Goal: Contribute content: Contribute content

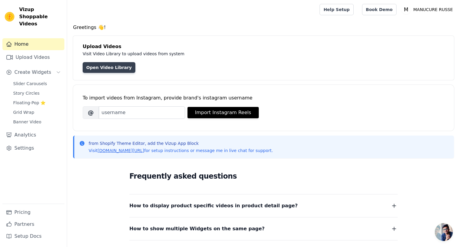
click at [106, 68] on link "Open Video Library" at bounding box center [109, 67] width 53 height 11
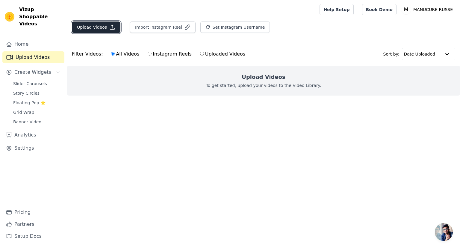
click at [94, 28] on button "Upload Videos" at bounding box center [96, 27] width 48 height 11
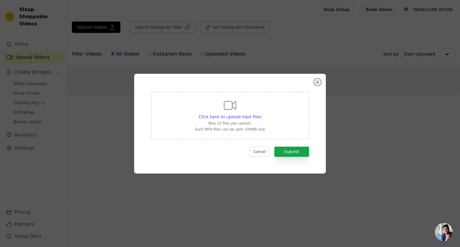
click at [331, 150] on div "Click here to upload mp4 files Max 10 files per upload. Each MP4 files can be u…" at bounding box center [230, 123] width 440 height 119
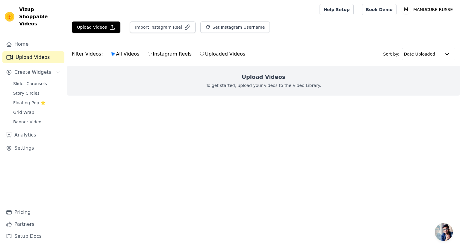
click at [255, 77] on h2 "Upload Videos" at bounding box center [262, 77] width 43 height 8
click at [98, 30] on button "Upload Videos" at bounding box center [96, 27] width 48 height 11
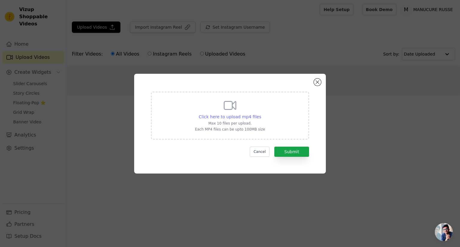
click at [238, 115] on span "Click here to upload mp4 files" at bounding box center [230, 117] width 63 height 5
click at [261, 114] on input "Click here to upload mp4 files Max 10 files per upload. Each MP4 files can be u…" at bounding box center [261, 114] width 0 height 0
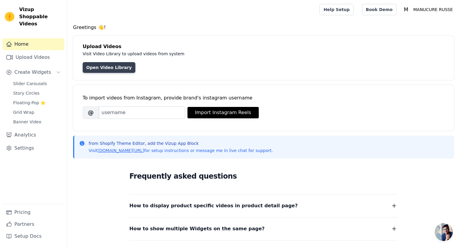
click at [109, 68] on link "Open Video Library" at bounding box center [109, 67] width 53 height 11
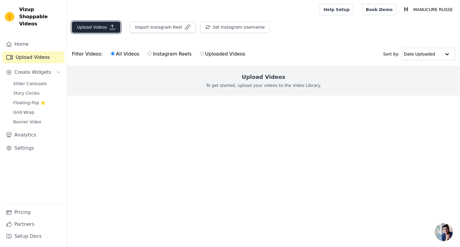
click at [90, 28] on button "Upload Videos" at bounding box center [96, 27] width 48 height 11
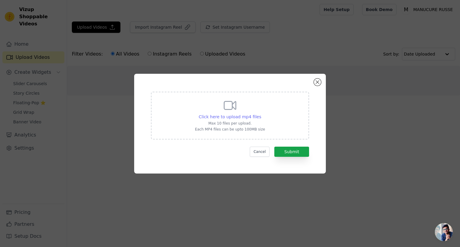
click at [241, 117] on span "Click here to upload mp4 files" at bounding box center [230, 117] width 63 height 5
click at [261, 114] on input "Click here to upload mp4 files Max 10 files per upload. Each MP4 files can be u…" at bounding box center [261, 114] width 0 height 0
click at [314, 80] on div "Click here to upload mp4 files Max 10 files per upload. Each MP4 files can be u…" at bounding box center [229, 124] width 191 height 100
click at [318, 82] on button "Close modal" at bounding box center [317, 82] width 7 height 7
